Goal: Task Accomplishment & Management: Use online tool/utility

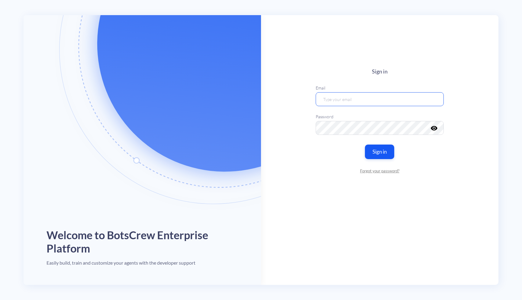
click at [395, 93] on input "email" at bounding box center [380, 99] width 128 height 14
type input "[EMAIL_ADDRESS][DOMAIN_NAME]"
click at [380, 153] on button "Sign in" at bounding box center [380, 151] width 31 height 15
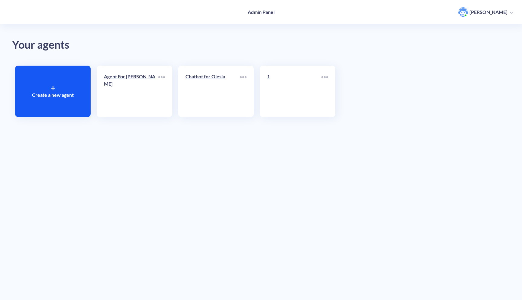
click at [203, 81] on div "Chatbot for Olesia" at bounding box center [213, 79] width 54 height 12
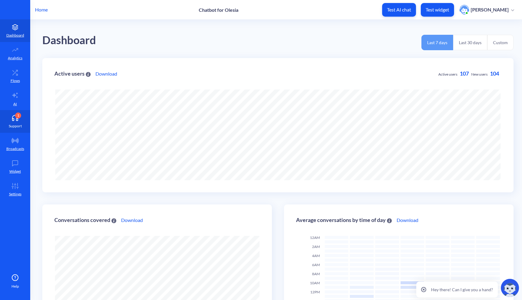
click at [14, 122] on link "1 Support" at bounding box center [15, 121] width 30 height 23
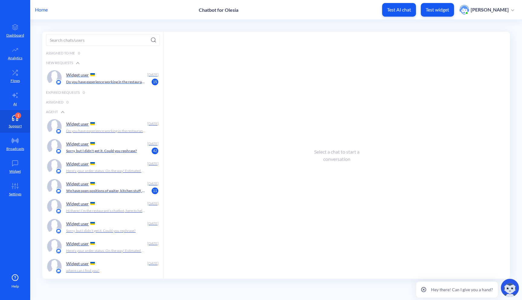
click at [116, 81] on p "Do you have experience working in the restaurant? You can choose answer or type…" at bounding box center [106, 81] width 80 height 5
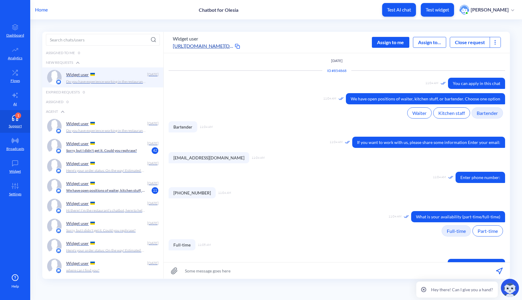
scroll to position [114, 0]
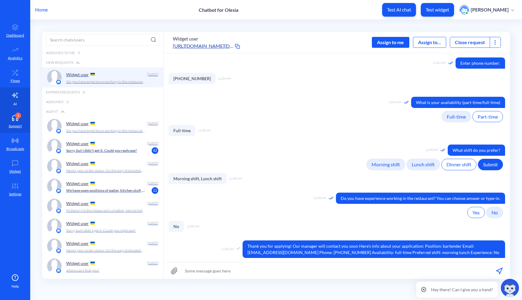
click at [12, 99] on link "AI" at bounding box center [15, 98] width 30 height 23
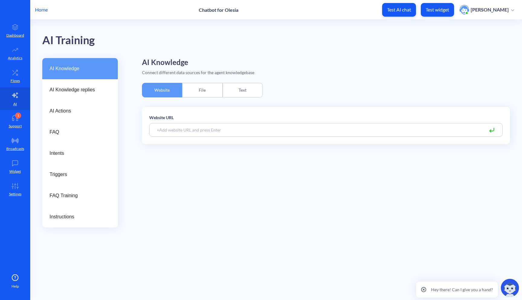
click at [243, 92] on div "Text" at bounding box center [243, 90] width 40 height 15
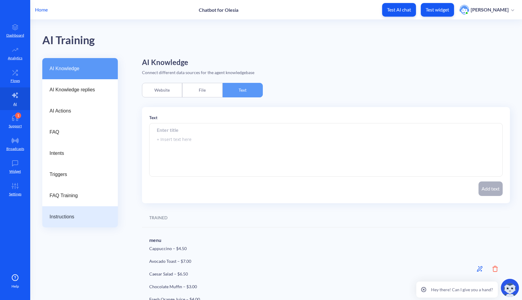
click at [85, 216] on span "Instructions" at bounding box center [78, 216] width 56 height 7
